Goal: Task Accomplishment & Management: Manage account settings

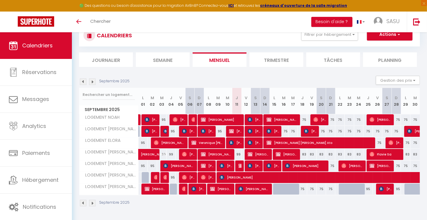
scroll to position [21, 0]
click at [248, 119] on img at bounding box center [249, 119] width 5 height 5
select select "OK"
select select "KO"
select select "0"
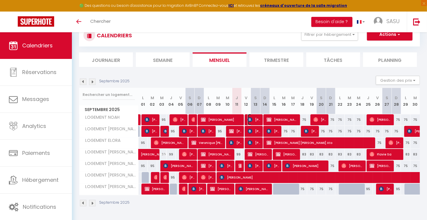
select select "0"
select select "1"
select select
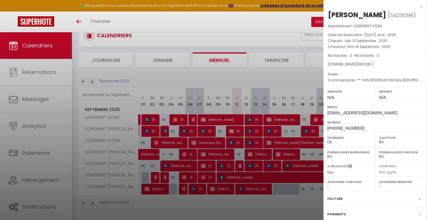
click at [416, 5] on div "x" at bounding box center [372, 6] width 99 height 7
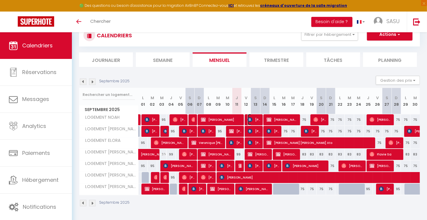
click at [254, 119] on span "[PERSON_NAME]" at bounding box center [253, 119] width 13 height 11
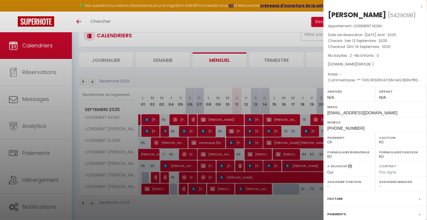
click at [416, 7] on div "x" at bounding box center [372, 6] width 99 height 7
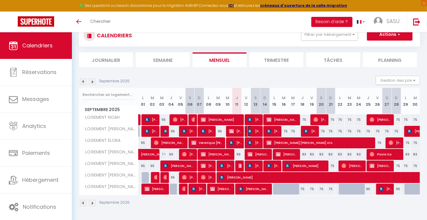
click at [251, 130] on img at bounding box center [249, 131] width 5 height 5
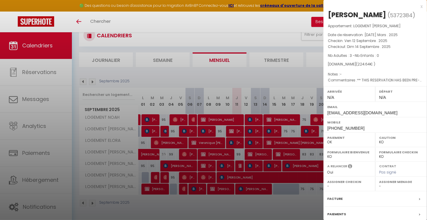
click at [416, 7] on div "x" at bounding box center [372, 6] width 99 height 7
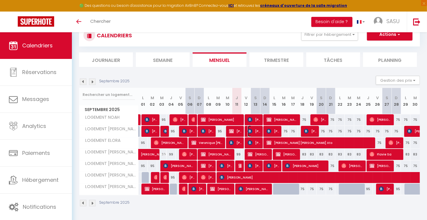
click at [255, 132] on span "[PERSON_NAME]" at bounding box center [253, 130] width 13 height 11
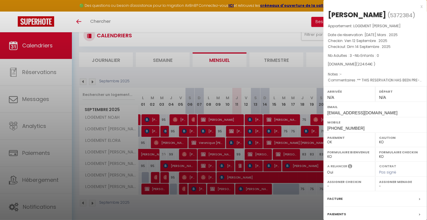
click at [417, 5] on div "x" at bounding box center [372, 6] width 99 height 7
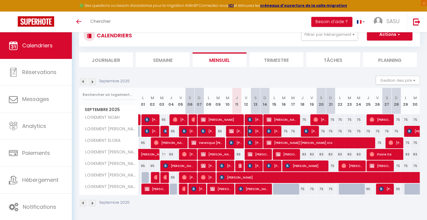
click at [255, 133] on span "[PERSON_NAME]" at bounding box center [253, 130] width 13 height 11
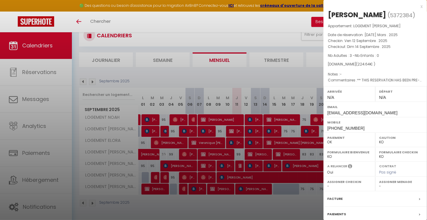
click at [230, 130] on div at bounding box center [213, 110] width 427 height 220
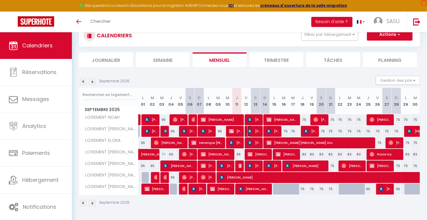
click at [253, 130] on span "[PERSON_NAME]" at bounding box center [253, 130] width 13 height 11
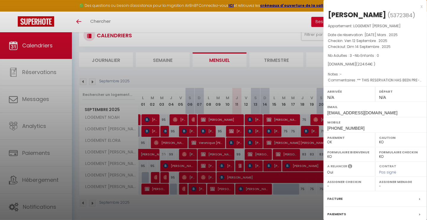
click at [415, 7] on div "x" at bounding box center [372, 6] width 99 height 7
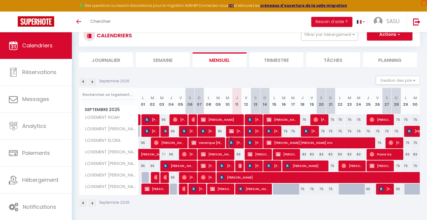
click at [233, 140] on img at bounding box center [231, 142] width 5 height 5
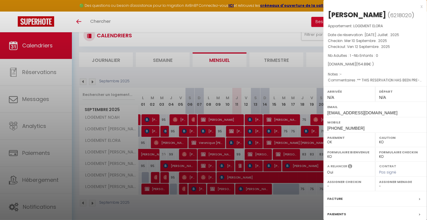
click at [417, 6] on div "x" at bounding box center [372, 6] width 99 height 7
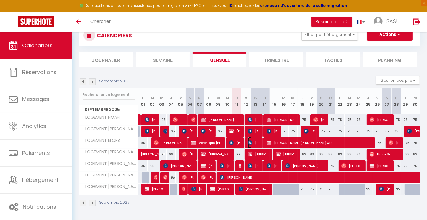
click at [257, 141] on span "[PERSON_NAME] FRANCE" at bounding box center [253, 142] width 13 height 11
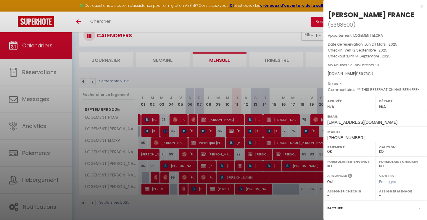
click at [414, 7] on div "x" at bounding box center [372, 6] width 99 height 7
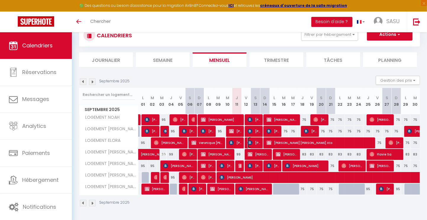
click at [251, 141] on img at bounding box center [249, 142] width 5 height 5
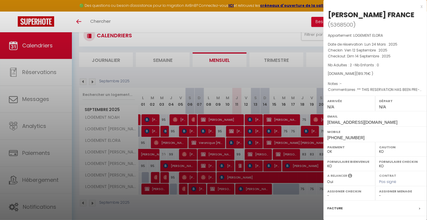
click at [417, 8] on div "x" at bounding box center [372, 6] width 99 height 7
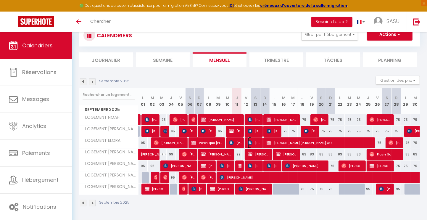
click at [254, 144] on span "[PERSON_NAME] FRANCE" at bounding box center [253, 142] width 13 height 11
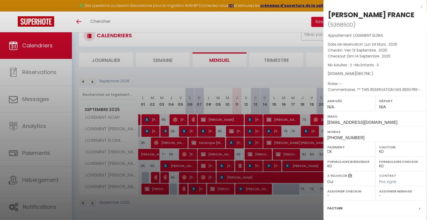
click at [415, 6] on div "x" at bounding box center [372, 6] width 99 height 7
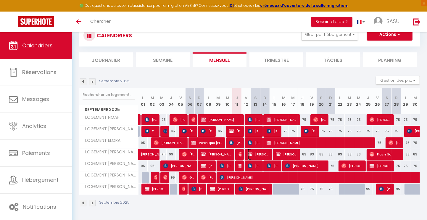
click at [264, 151] on span "[PERSON_NAME] (18655)" at bounding box center [258, 153] width 22 height 11
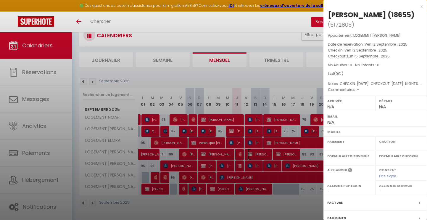
select select "OK"
select select "KO"
select select "0"
select select "1"
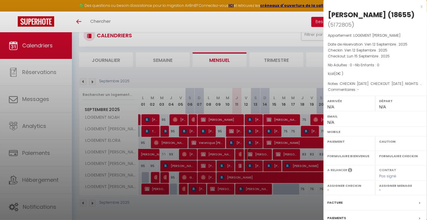
select select
click at [417, 7] on div "x" at bounding box center [372, 6] width 99 height 7
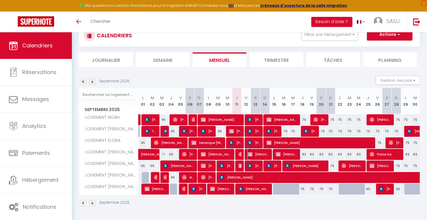
click at [259, 153] on span "[PERSON_NAME] (18655)" at bounding box center [258, 153] width 22 height 11
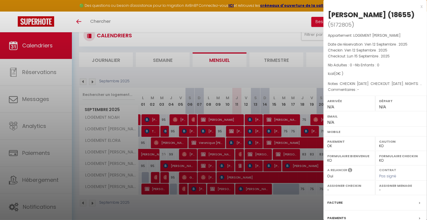
click at [417, 6] on div "x" at bounding box center [372, 6] width 99 height 7
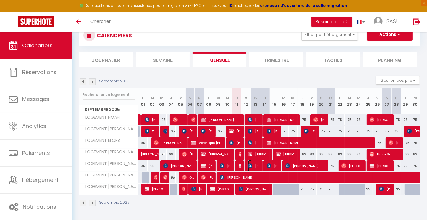
click at [250, 165] on img at bounding box center [249, 165] width 5 height 5
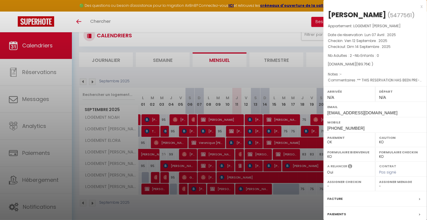
click at [416, 7] on div "x" at bounding box center [372, 6] width 99 height 7
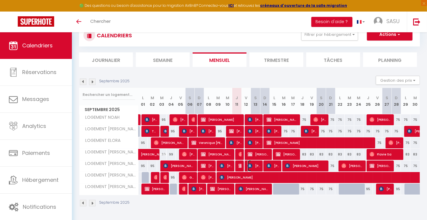
click at [252, 165] on img at bounding box center [249, 165] width 5 height 5
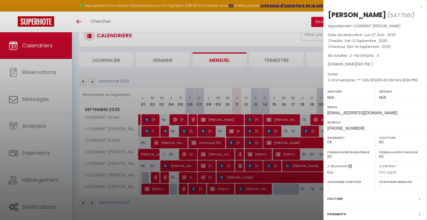
click at [415, 7] on div "x" at bounding box center [372, 6] width 99 height 7
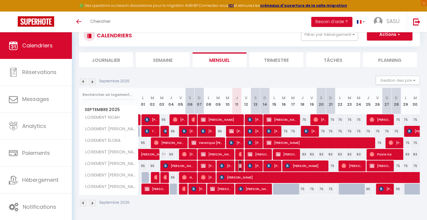
click at [238, 164] on img at bounding box center [240, 165] width 5 height 5
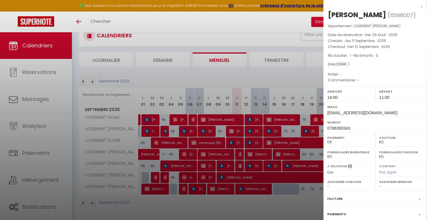
click at [417, 6] on div "x" at bounding box center [372, 6] width 99 height 7
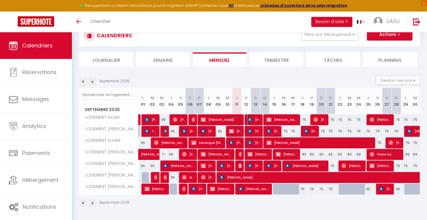
click at [250, 118] on img at bounding box center [249, 119] width 5 height 5
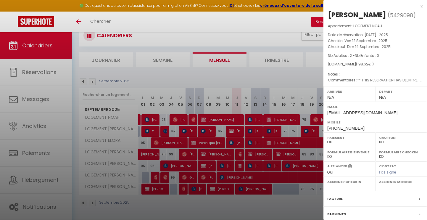
click at [417, 6] on div "x" at bounding box center [372, 6] width 99 height 7
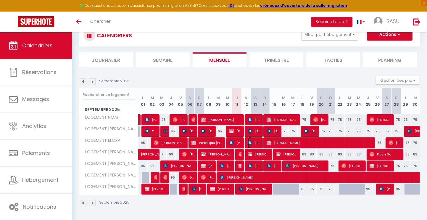
click at [256, 141] on span "[PERSON_NAME] FRANCE" at bounding box center [253, 142] width 13 height 11
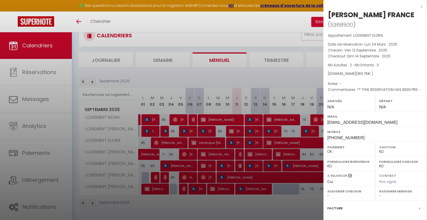
click at [416, 7] on div "x" at bounding box center [372, 6] width 99 height 7
